Goal: Find specific page/section: Find specific page/section

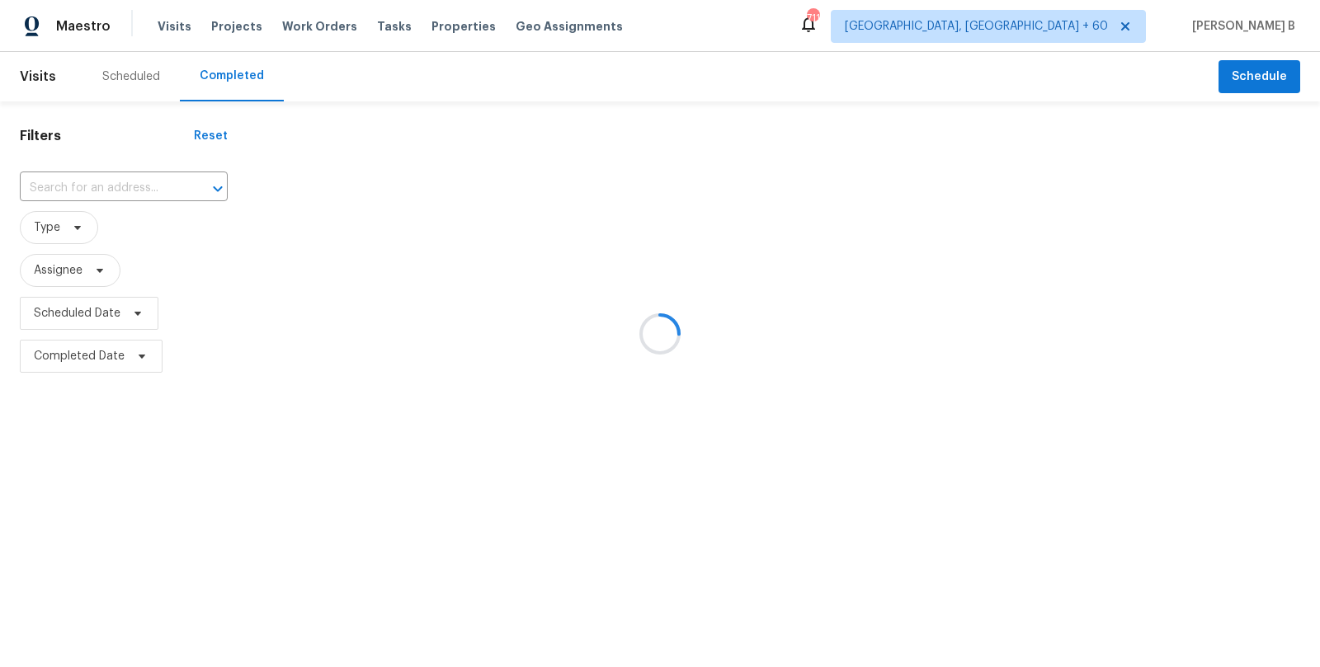
click at [139, 189] on div at bounding box center [660, 333] width 1320 height 667
click at [206, 189] on button "Open" at bounding box center [217, 188] width 23 height 23
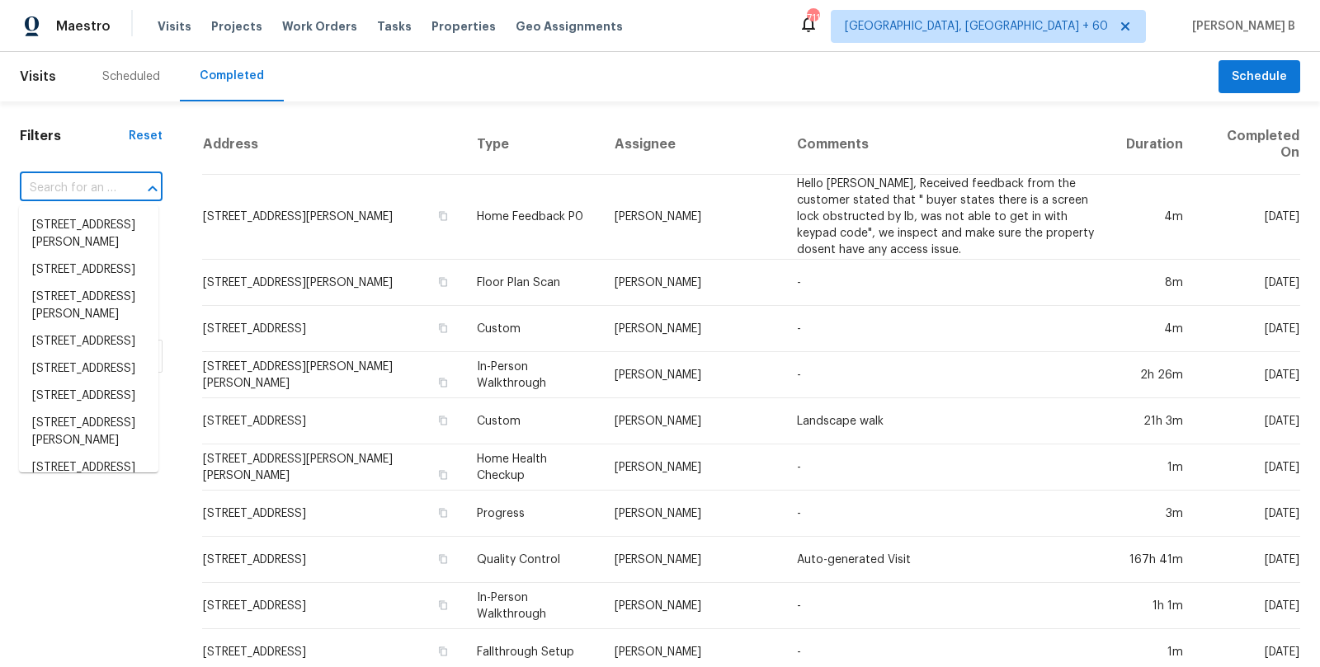
click at [143, 189] on icon "Close" at bounding box center [153, 189] width 20 height 20
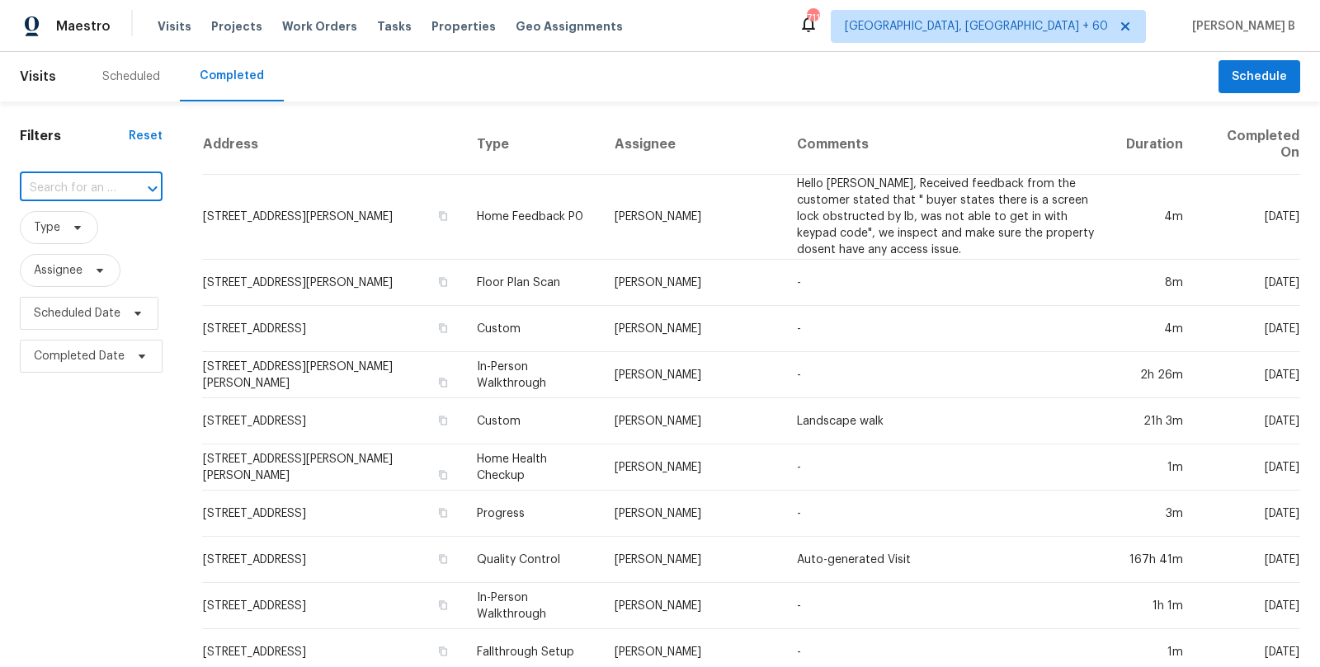
paste input "[STREET_ADDRESS]"
type input "[STREET_ADDRESS]"
click at [106, 189] on input "[STREET_ADDRESS]" at bounding box center [68, 189] width 97 height 26
click at [111, 228] on li "[STREET_ADDRESS]" at bounding box center [88, 225] width 139 height 27
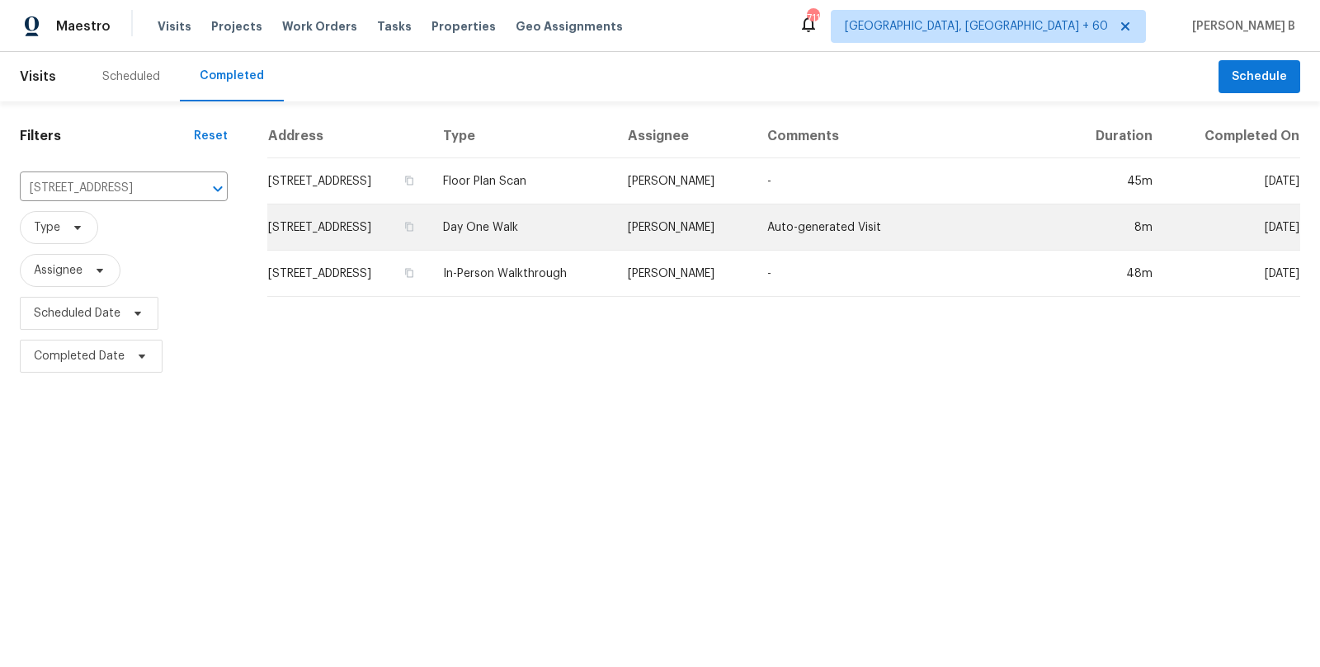
click at [750, 220] on td "[PERSON_NAME]" at bounding box center [683, 228] width 139 height 46
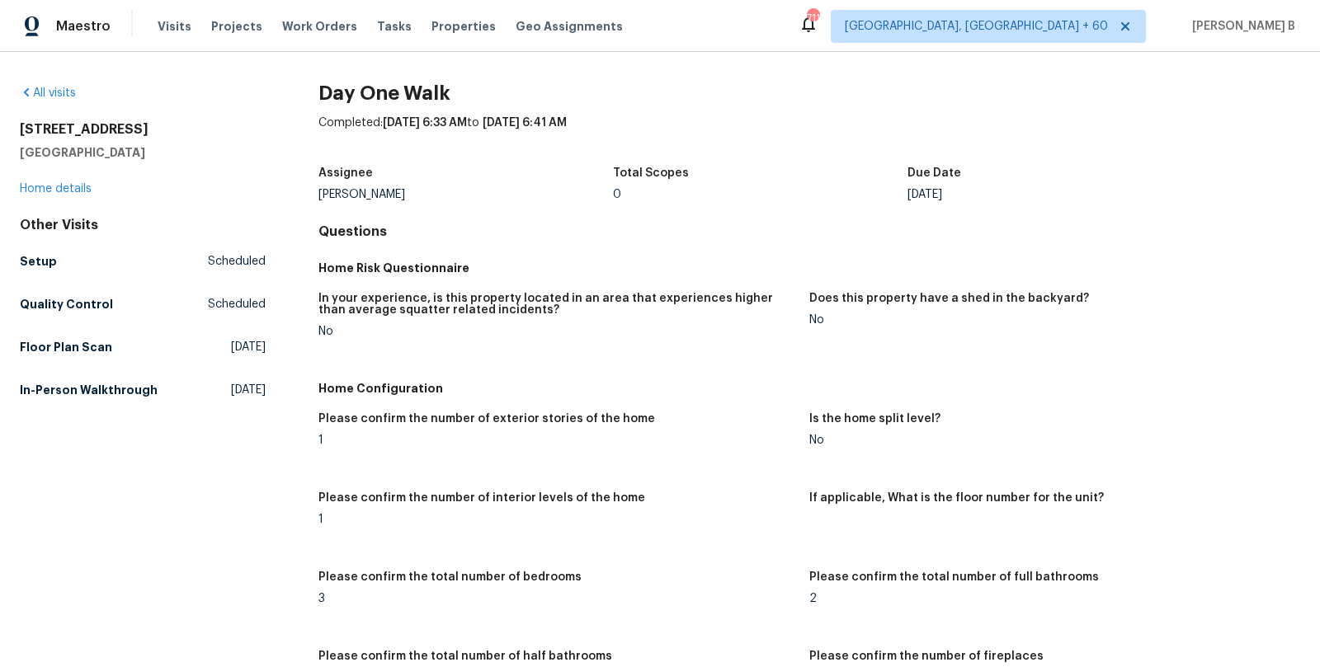
scroll to position [2409, 0]
